Goal: Information Seeking & Learning: Learn about a topic

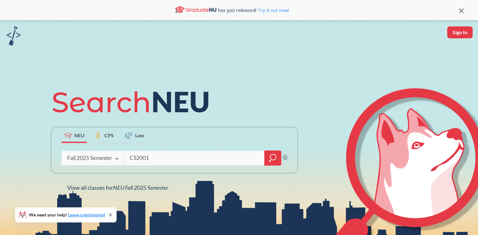
type input "CS2001"
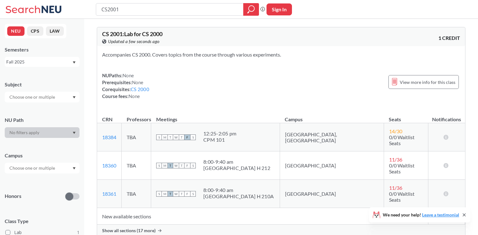
click at [136, 225] on div "Show all sections (17 more)" at bounding box center [281, 231] width 368 height 12
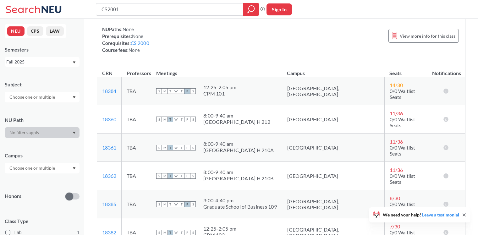
scroll to position [46, 0]
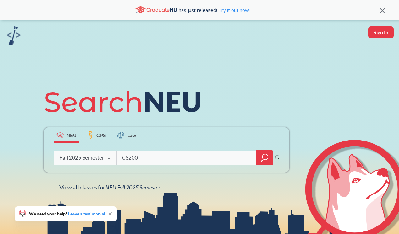
type input "CS2001"
click at [161, 164] on input "search" at bounding box center [186, 157] width 131 height 13
type input "CS2001"
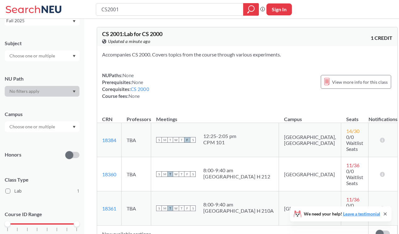
scroll to position [65, 0]
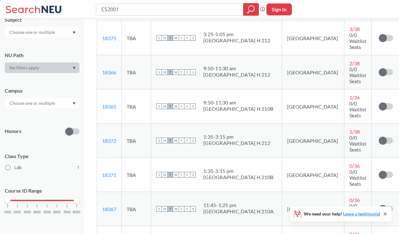
scroll to position [414, 0]
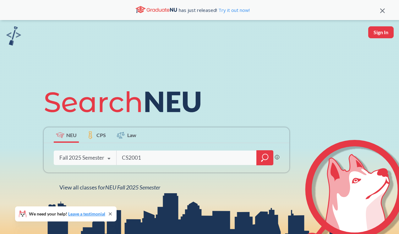
type input "CS2001"
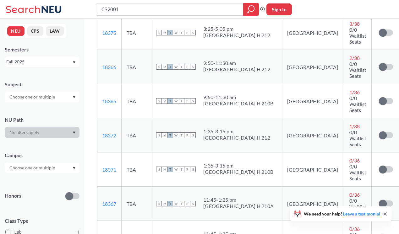
scroll to position [557, 0]
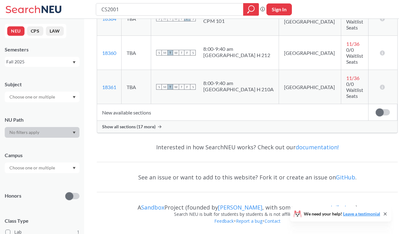
scroll to position [91, 0]
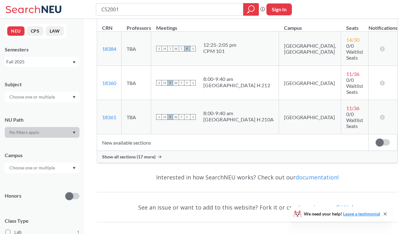
click at [136, 154] on span "Show all sections (17 more)" at bounding box center [128, 157] width 53 height 6
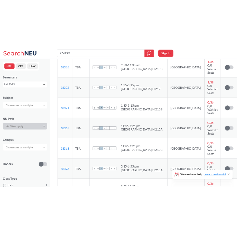
scroll to position [488, 0]
